Goal: Task Accomplishment & Management: Manage account settings

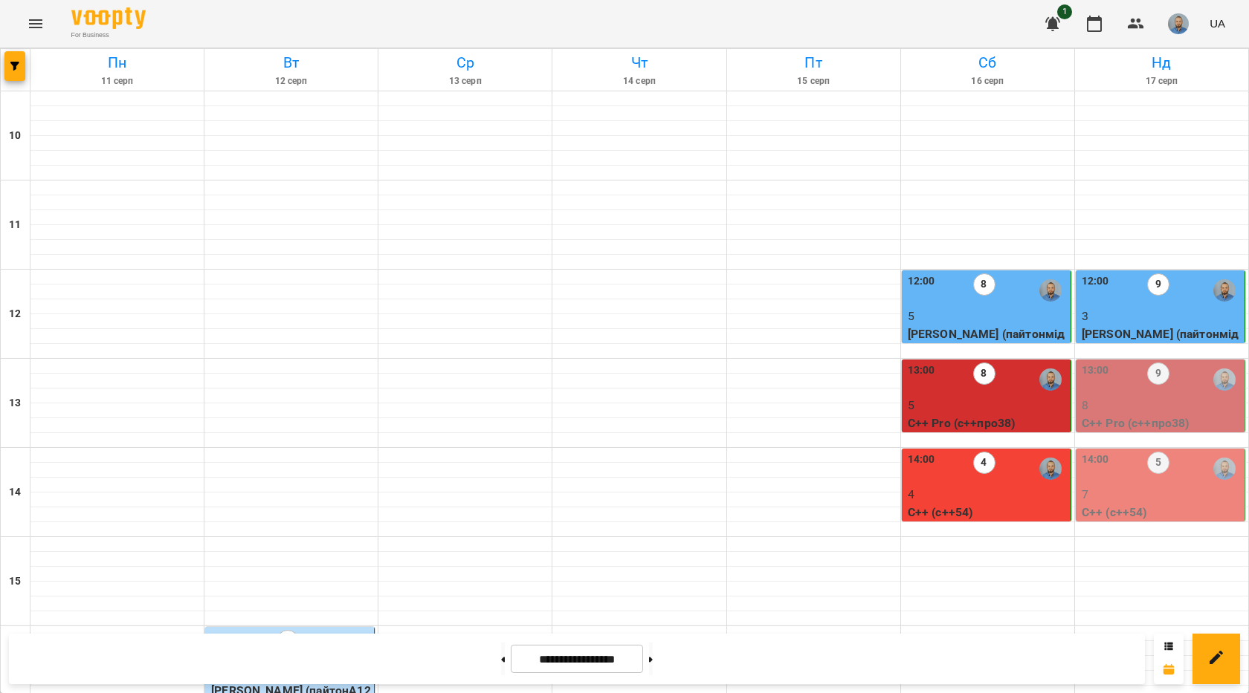
click at [1177, 369] on div "13:00 9" at bounding box center [1161, 380] width 160 height 34
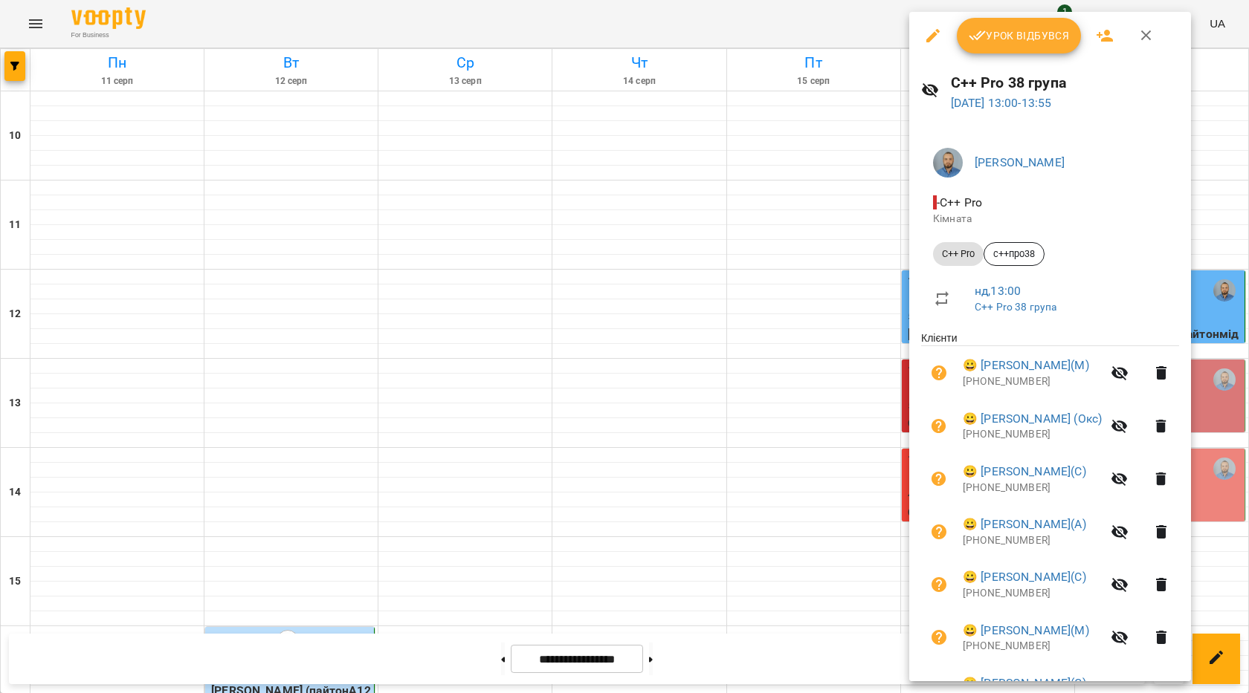
scroll to position [74, 0]
click at [998, 45] on button "Урок відбувся" at bounding box center [1019, 36] width 125 height 36
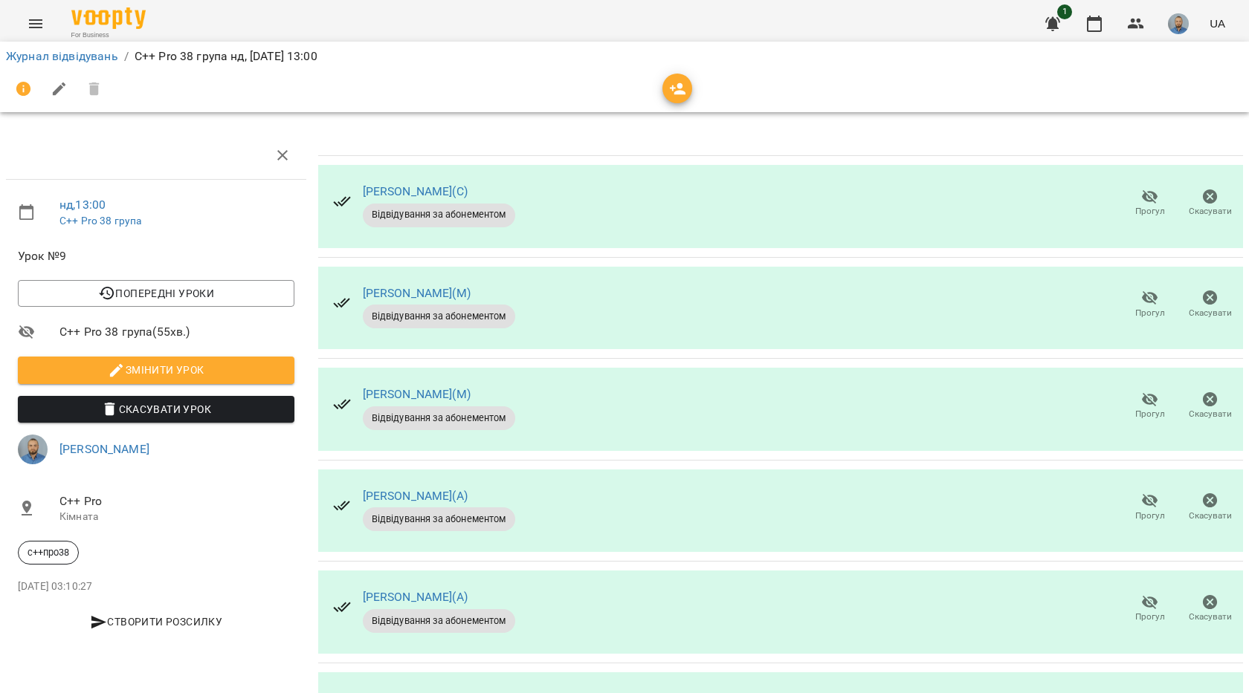
click at [1147, 199] on icon "button" at bounding box center [1150, 197] width 18 height 18
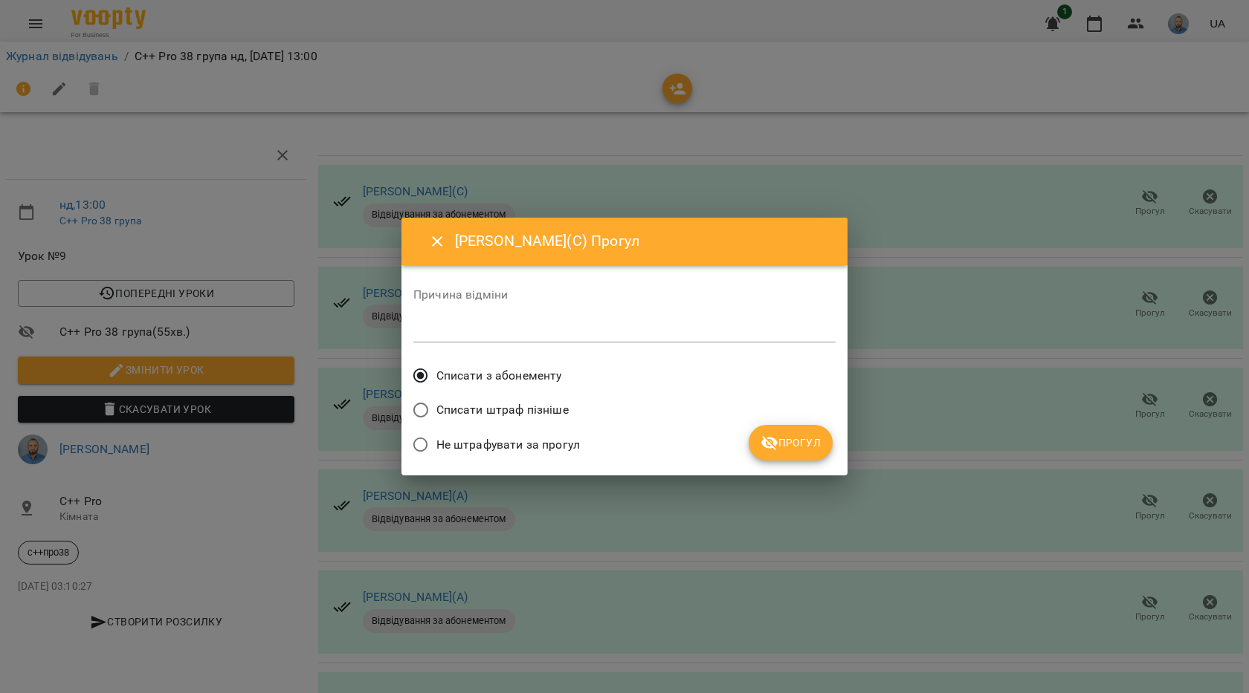
click at [773, 445] on icon "submit" at bounding box center [769, 443] width 18 height 18
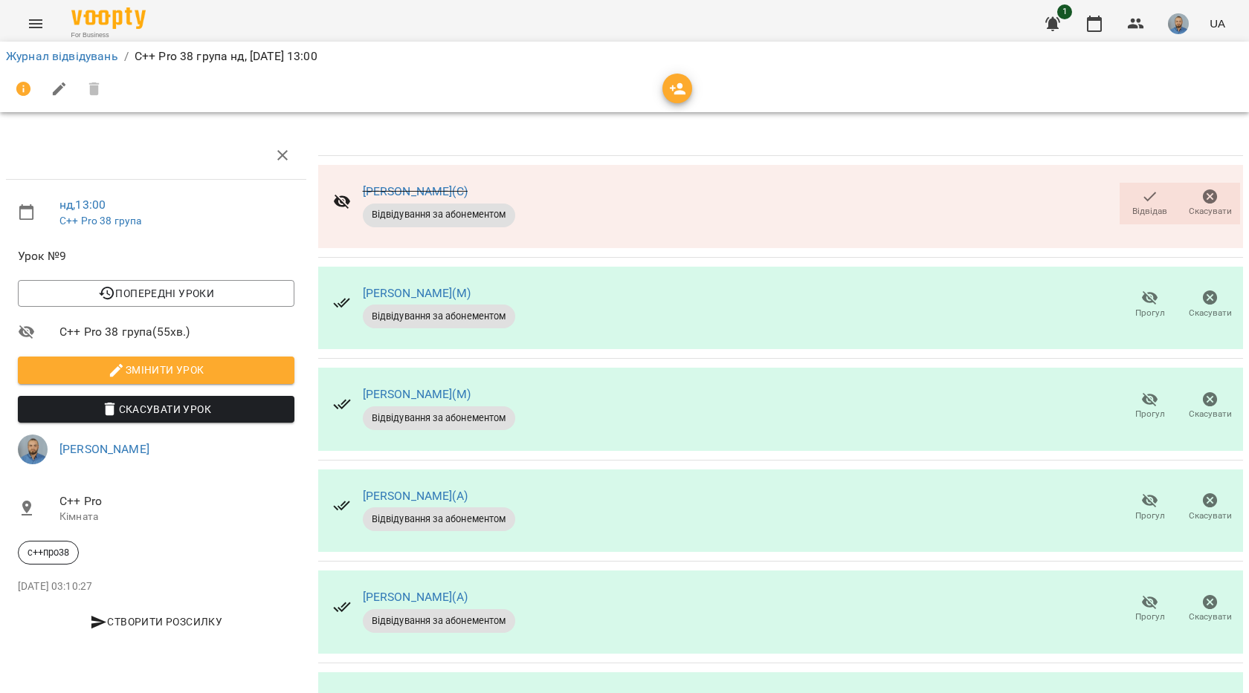
click at [1128, 301] on span "Прогул" at bounding box center [1149, 304] width 42 height 30
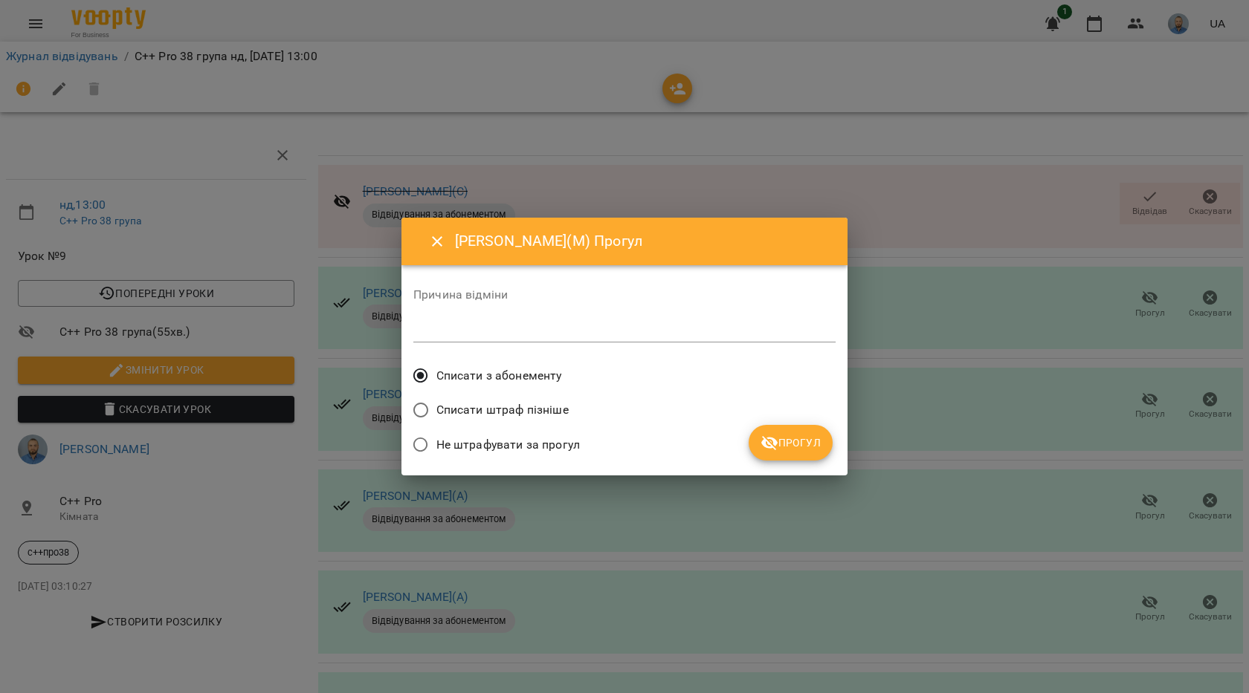
click at [771, 453] on button "Прогул" at bounding box center [790, 443] width 84 height 36
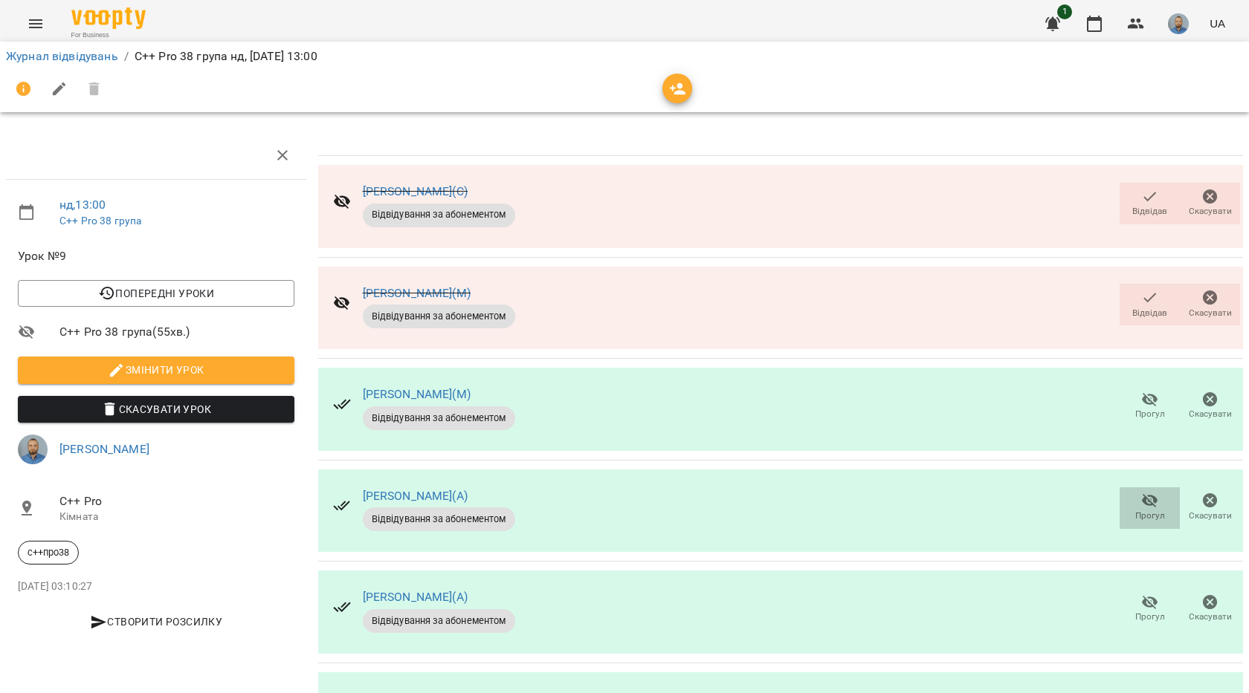
click at [1135, 519] on span "Прогул" at bounding box center [1150, 516] width 30 height 13
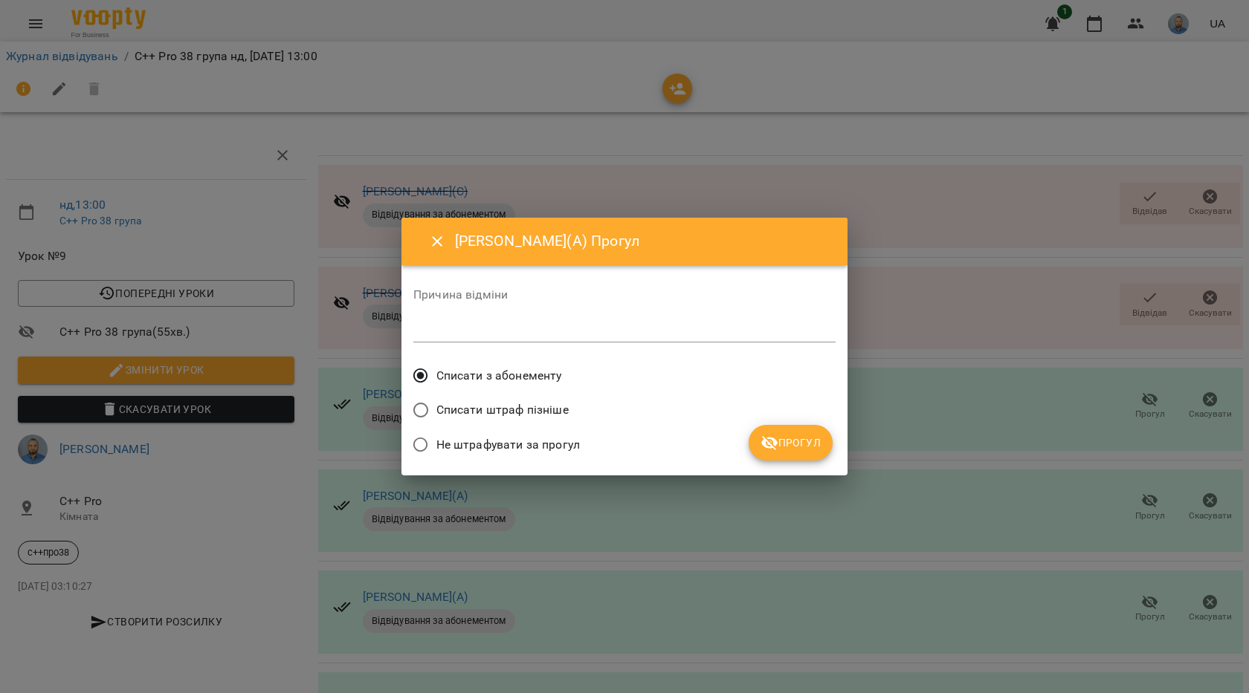
click at [801, 444] on span "Прогул" at bounding box center [790, 443] width 60 height 18
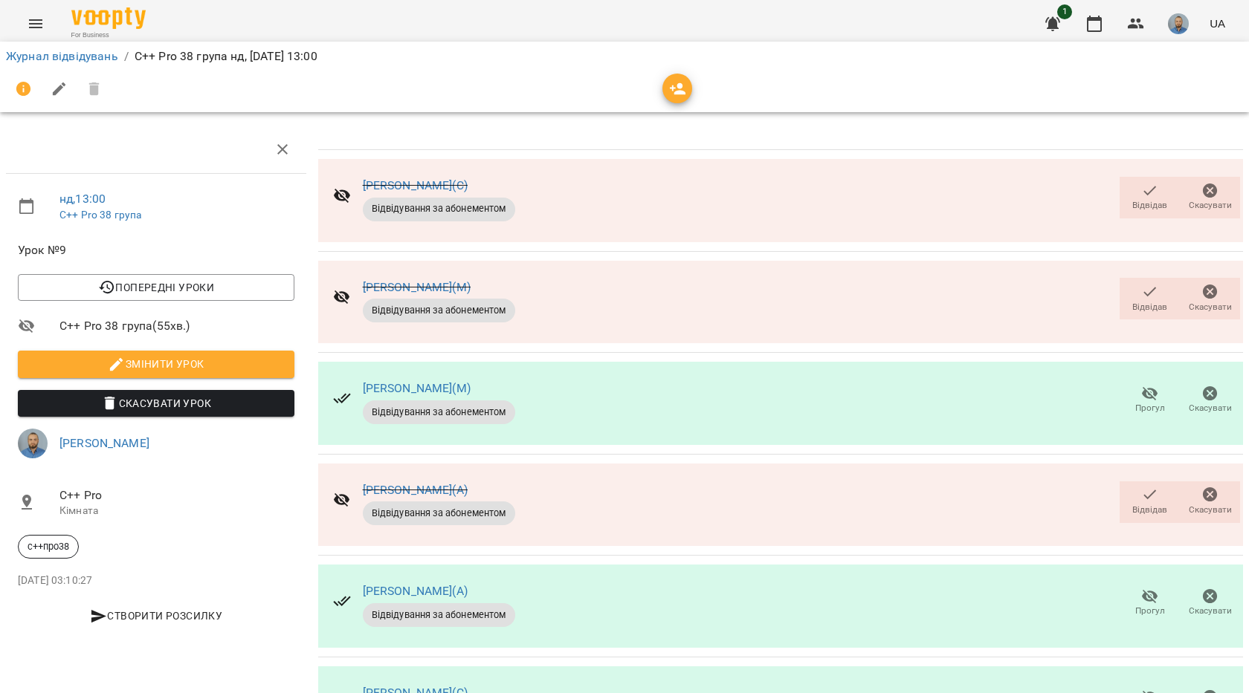
scroll to position [149, 0]
click at [1135, 605] on span "Прогул" at bounding box center [1150, 611] width 30 height 13
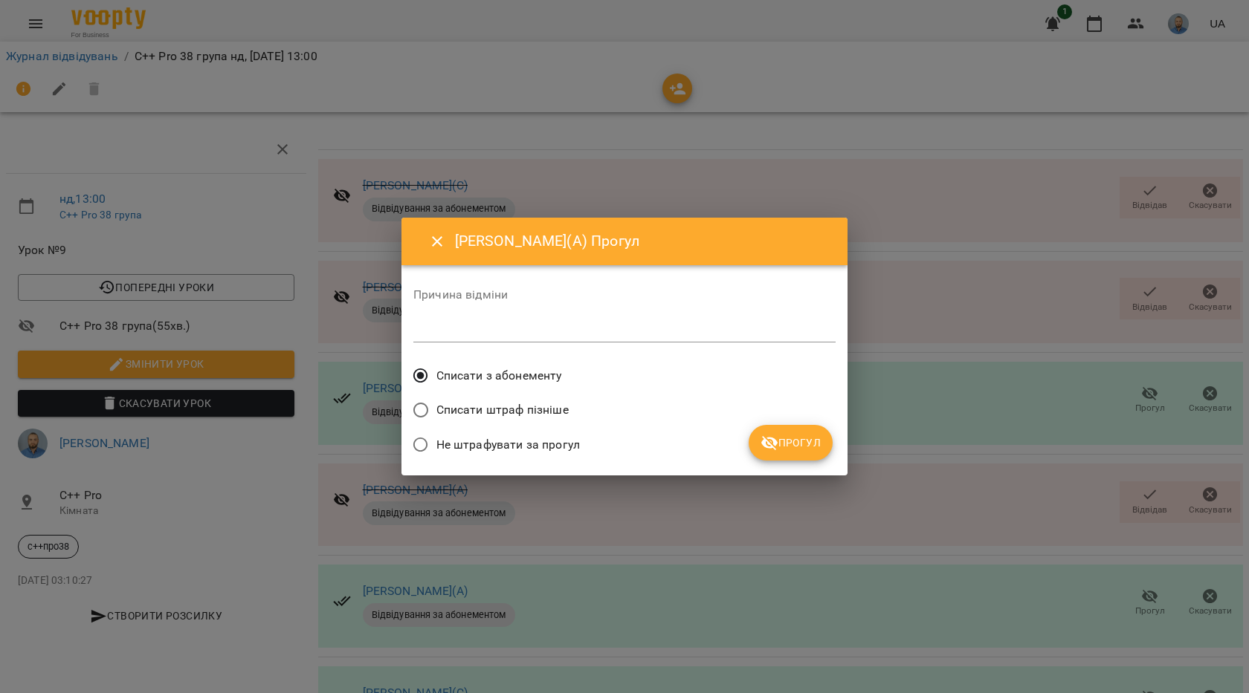
click at [777, 453] on button "Прогул" at bounding box center [790, 443] width 84 height 36
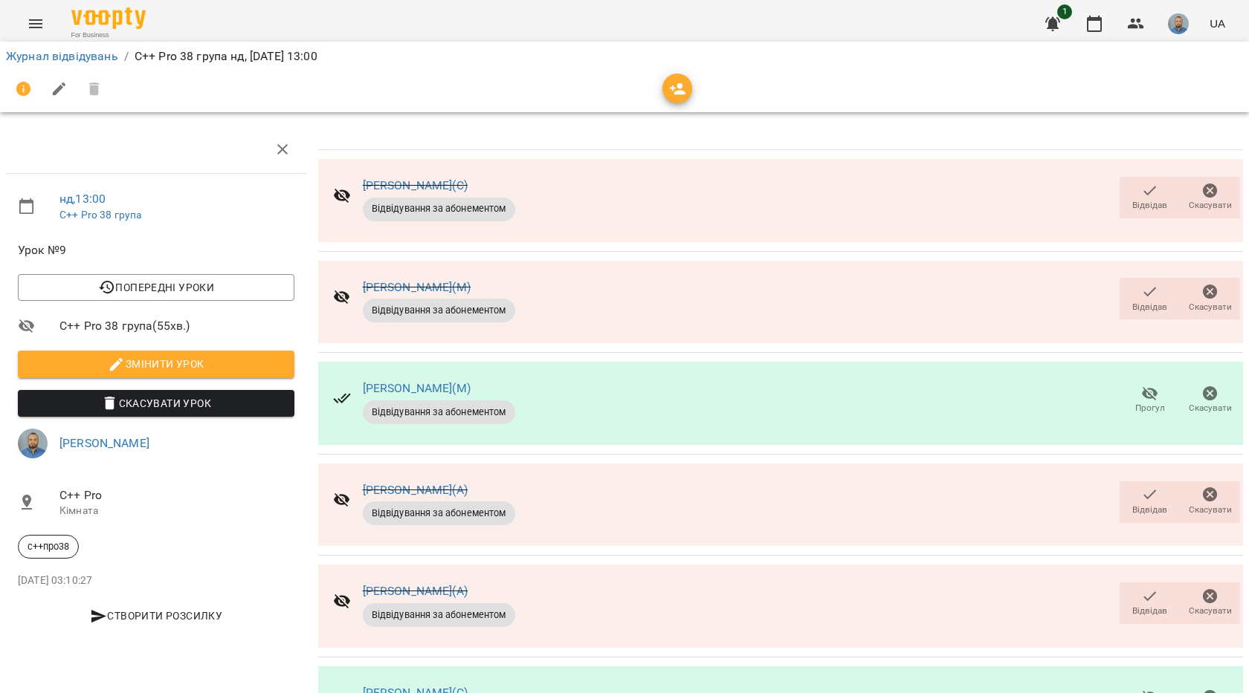
scroll to position [223, 0]
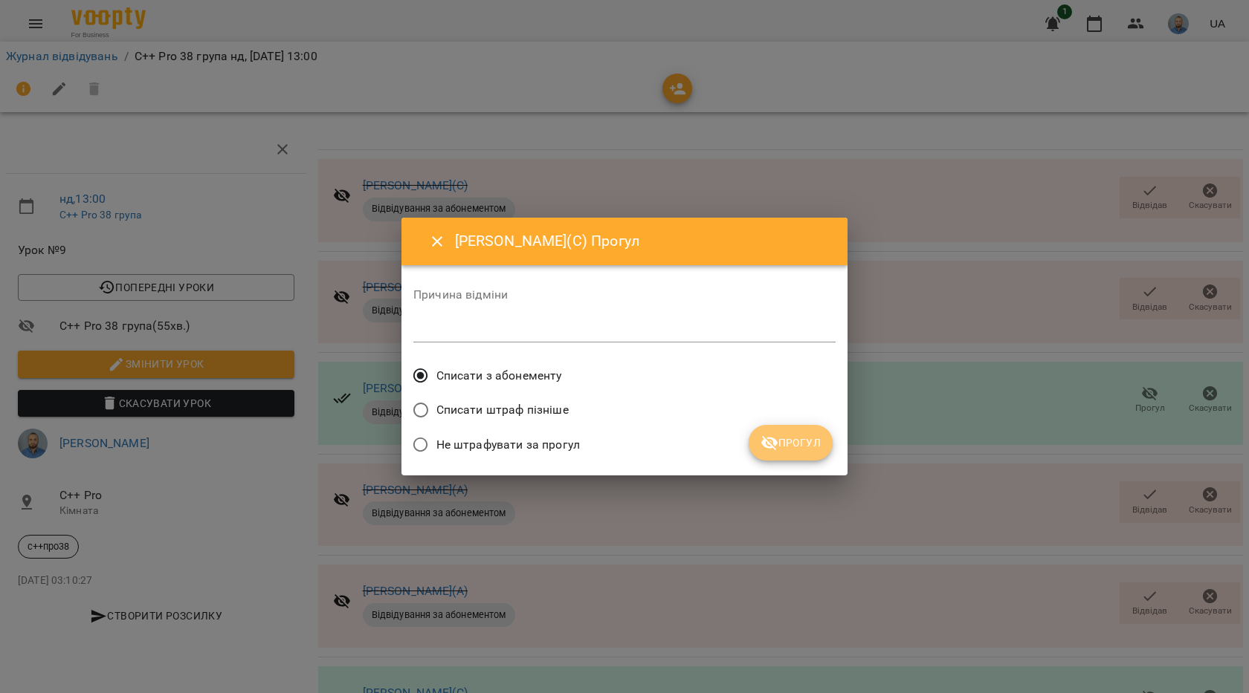
click at [789, 455] on button "Прогул" at bounding box center [790, 443] width 84 height 36
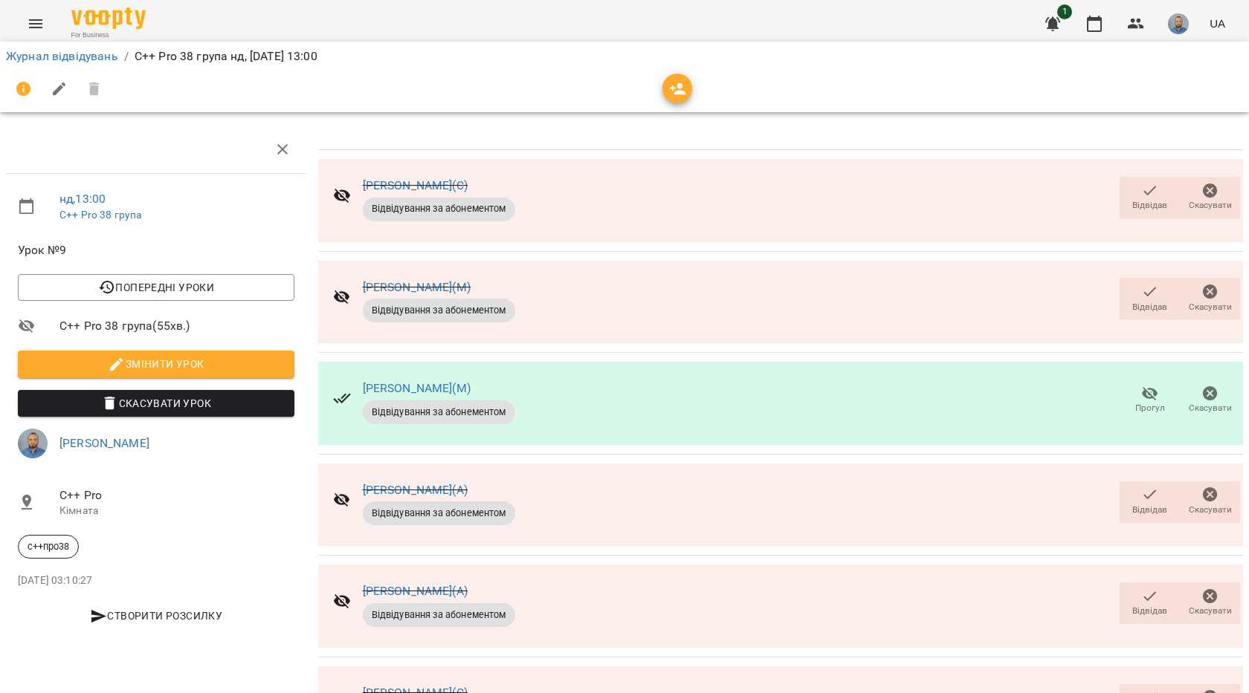
scroll to position [298, 0]
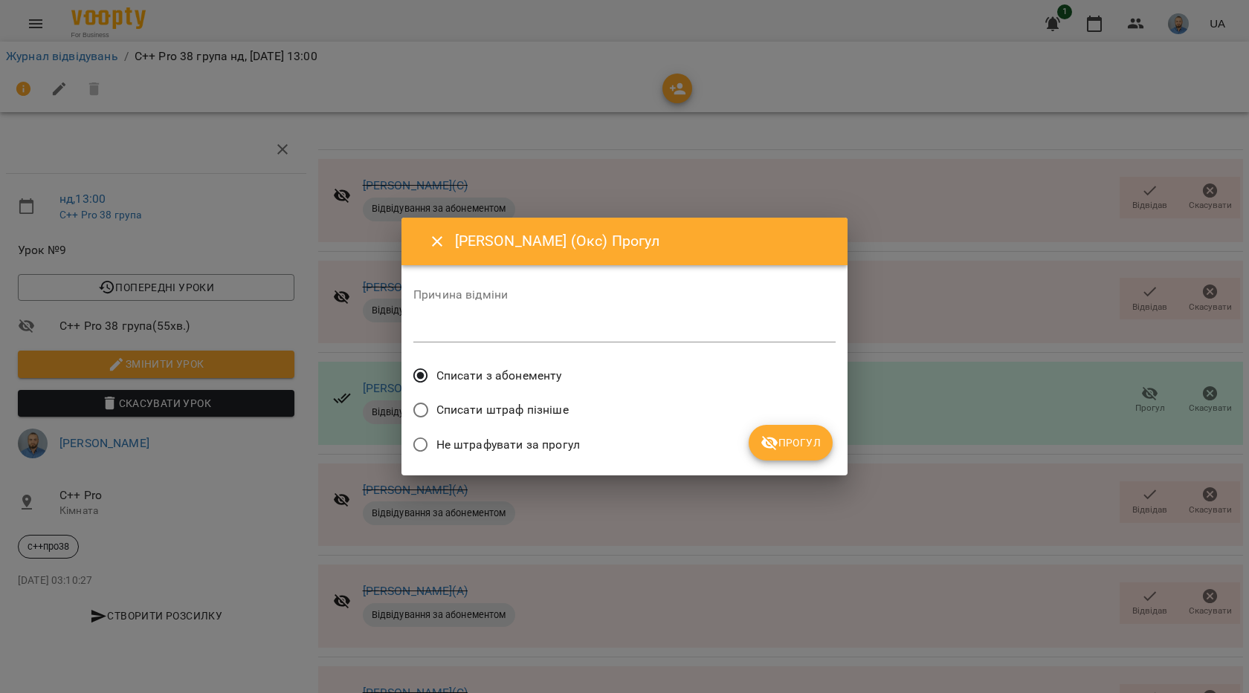
click at [798, 448] on span "Прогул" at bounding box center [790, 443] width 60 height 18
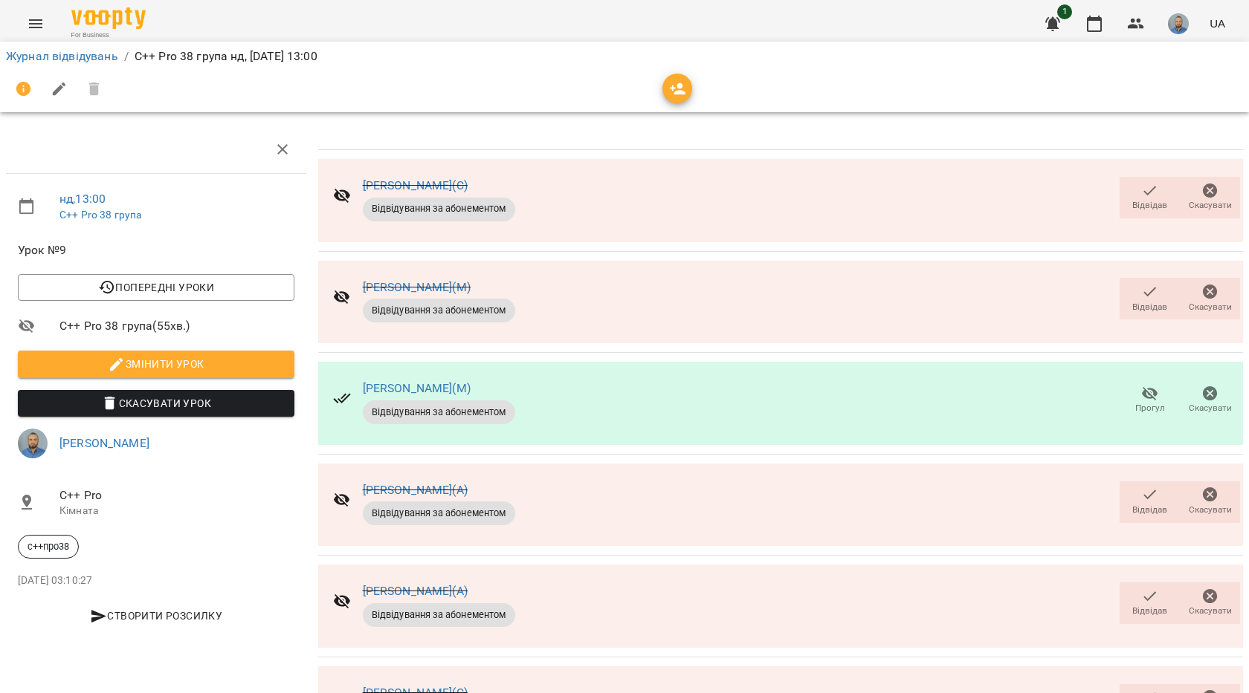
scroll to position [74, 0]
click at [1152, 486] on span "Відвідав" at bounding box center [1149, 501] width 42 height 30
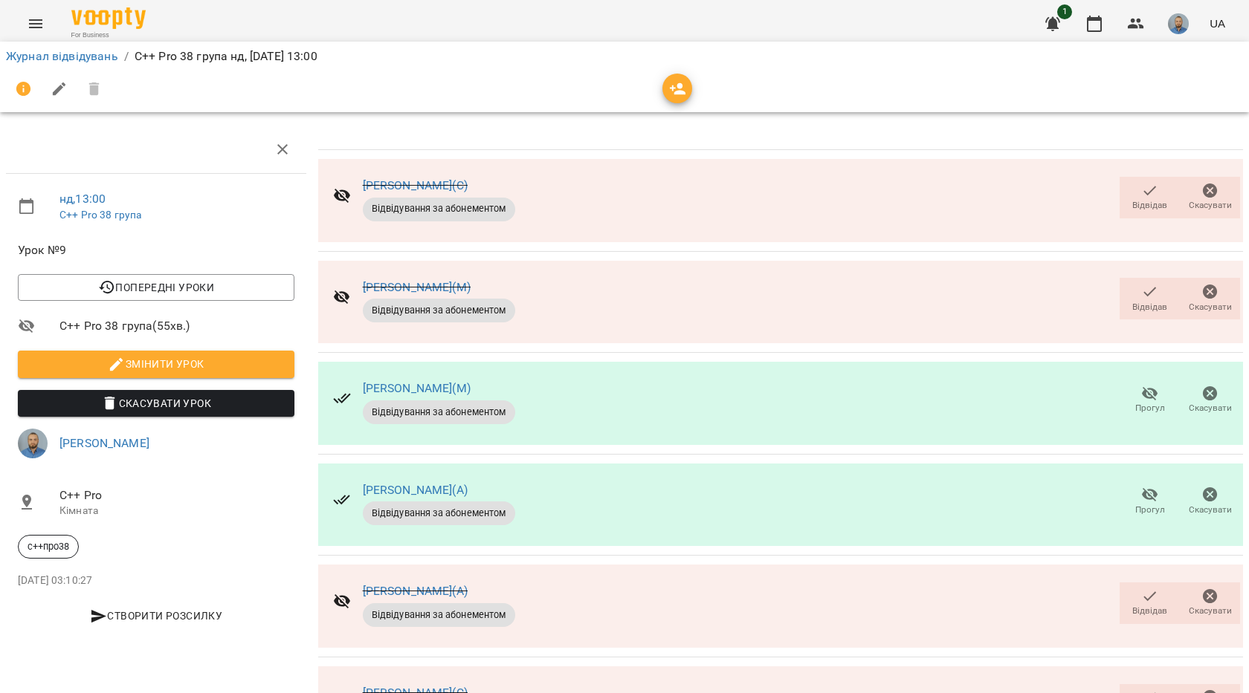
scroll to position [0, 0]
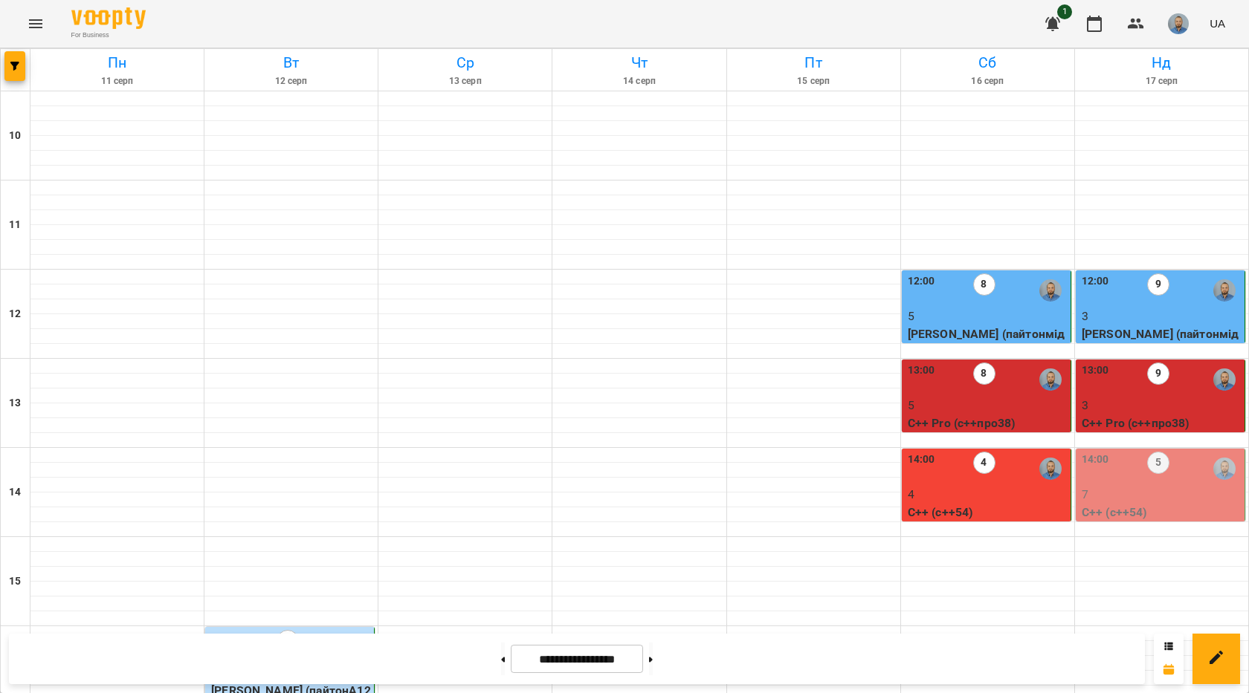
click at [1149, 387] on div "9" at bounding box center [1158, 380] width 22 height 34
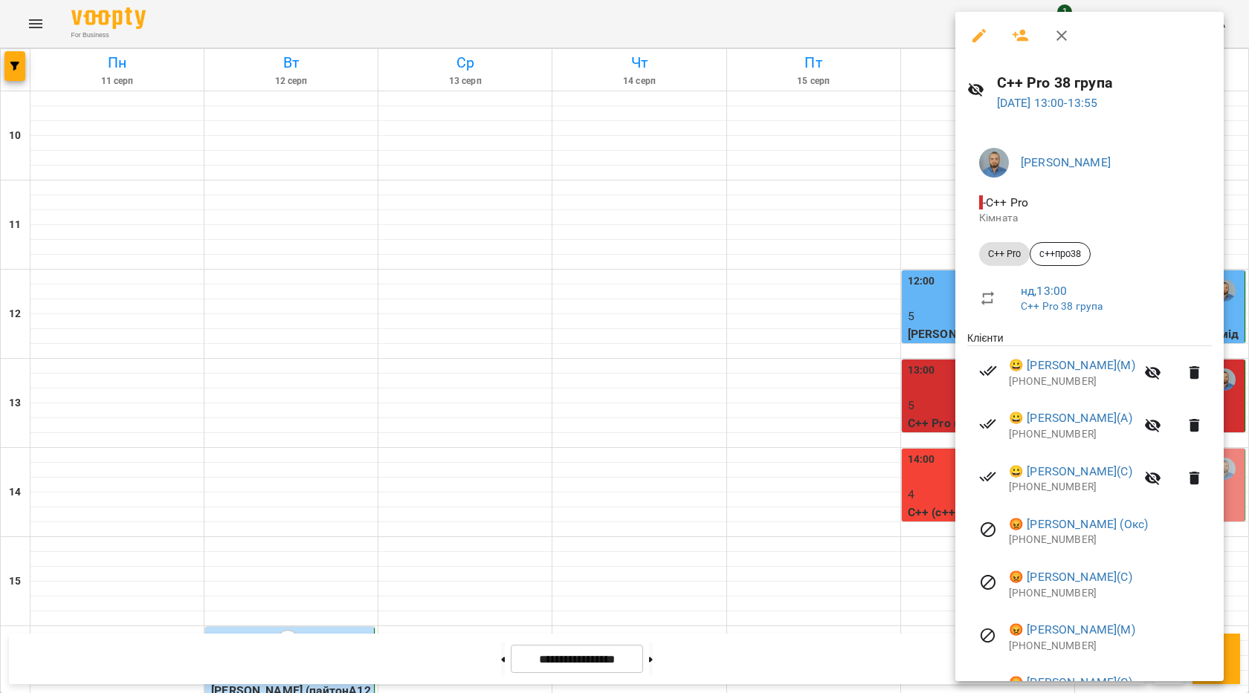
click at [977, 33] on icon "button" at bounding box center [979, 36] width 18 height 18
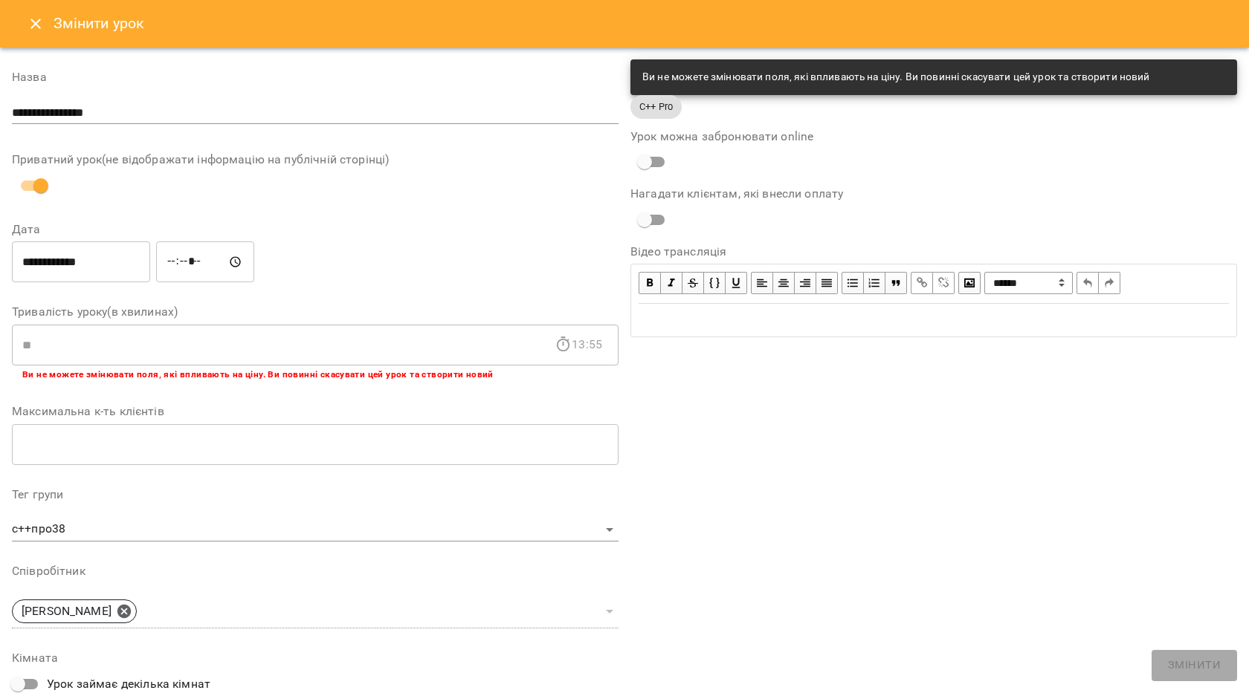
click at [33, 20] on icon "Close" at bounding box center [36, 24] width 18 height 18
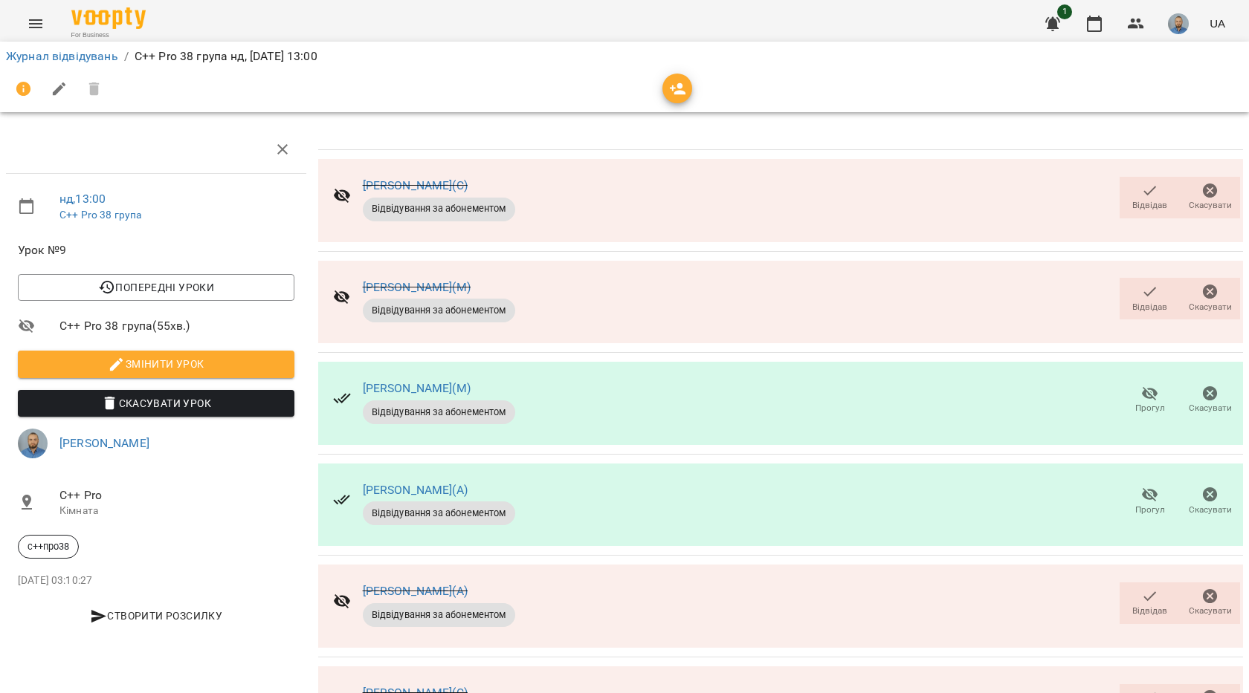
scroll to position [298, 0]
click at [1141, 682] on div "Відвідав Скасувати" at bounding box center [1179, 706] width 126 height 48
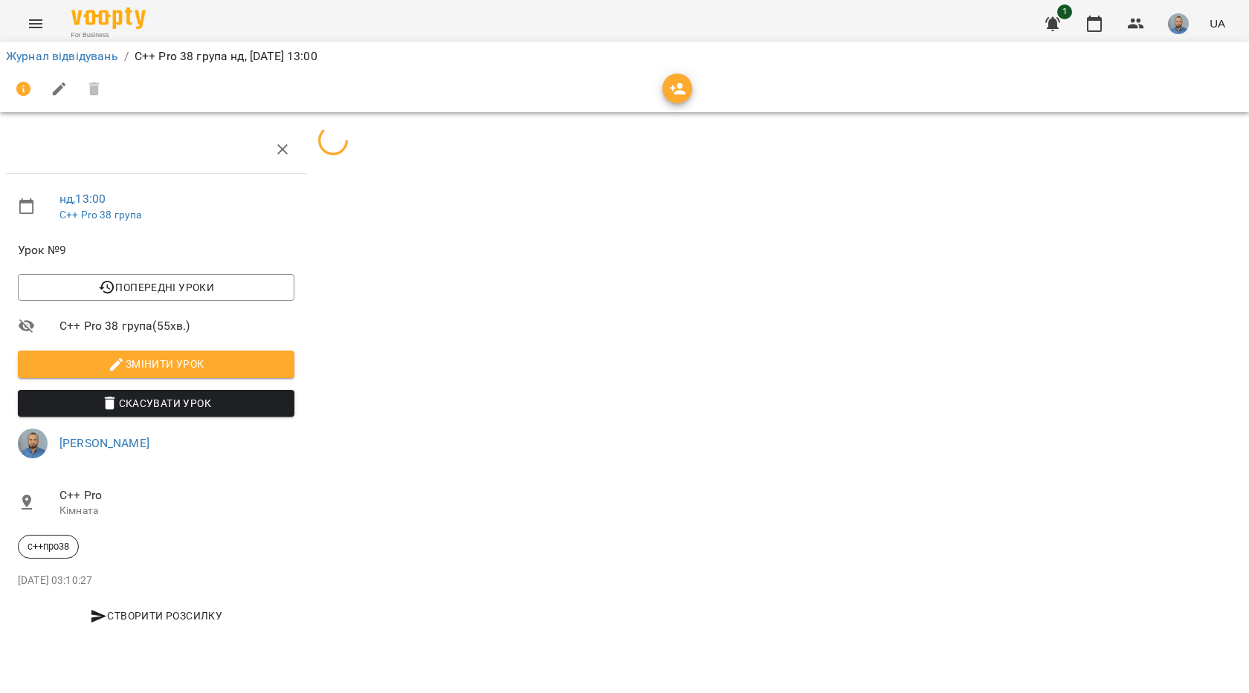
scroll to position [0, 0]
